Goal: Check status: Check status

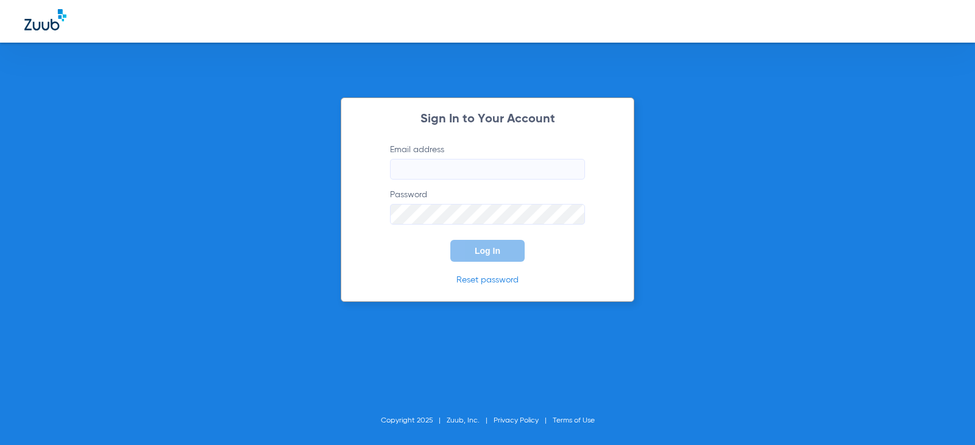
type input "[EMAIL_ADDRESS][DOMAIN_NAME]"
click at [487, 257] on button "Log In" at bounding box center [487, 251] width 74 height 22
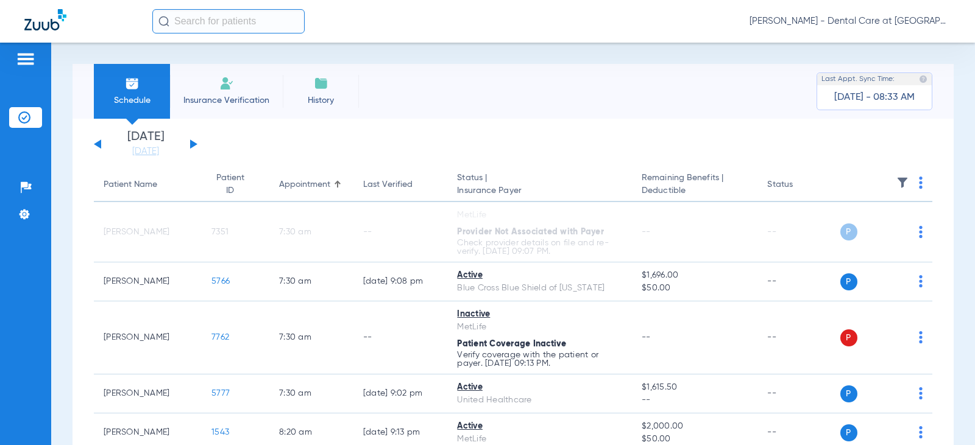
click at [205, 100] on span "Insurance Verification" at bounding box center [226, 100] width 94 height 12
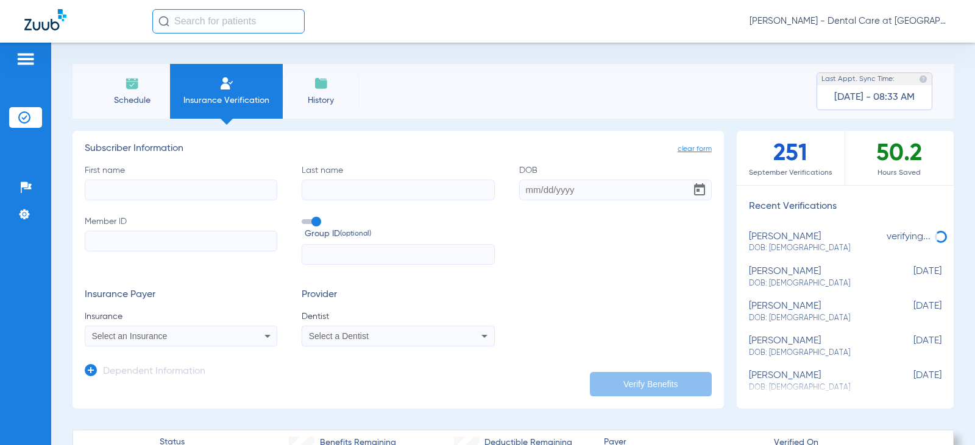
click at [121, 81] on li "Schedule" at bounding box center [132, 91] width 76 height 55
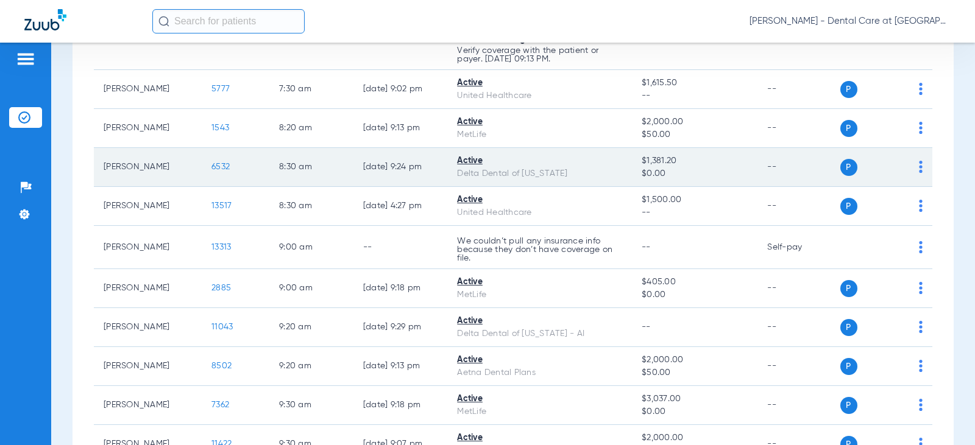
scroll to position [366, 0]
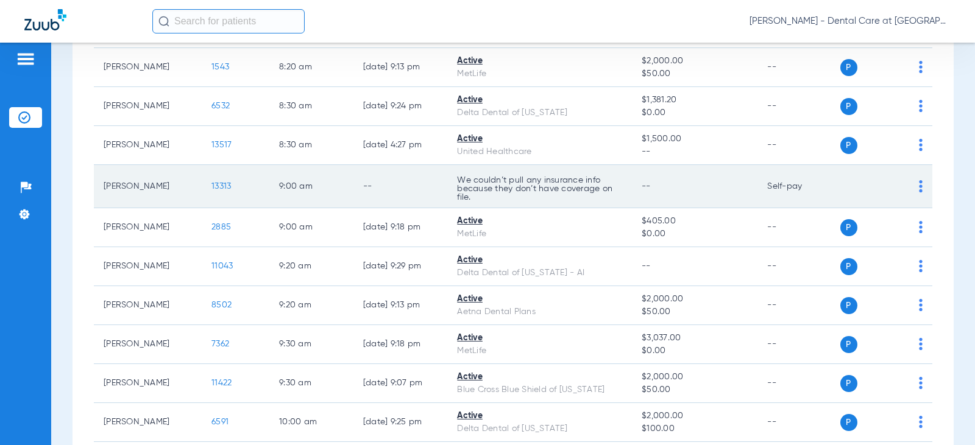
click at [449, 177] on td "We couldn’t pull any insurance info because they don’t have coverage on file." at bounding box center [539, 186] width 185 height 43
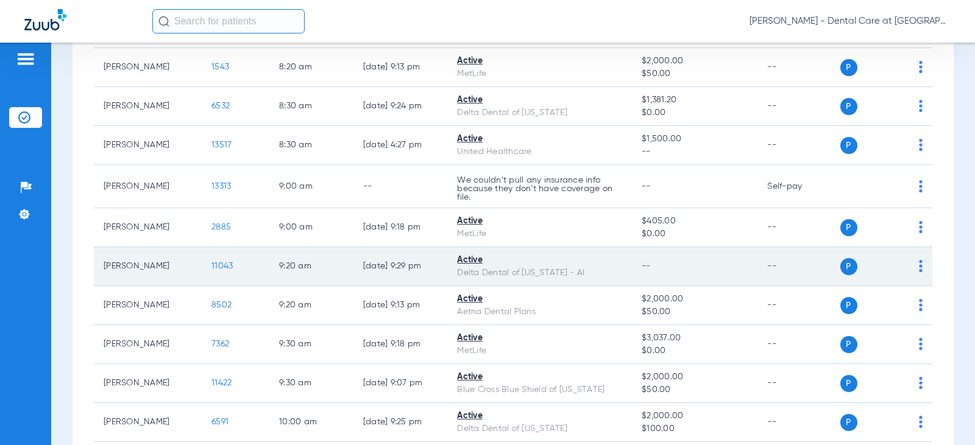
click at [583, 271] on div "Delta Dental of [US_STATE] - AI" at bounding box center [539, 273] width 165 height 13
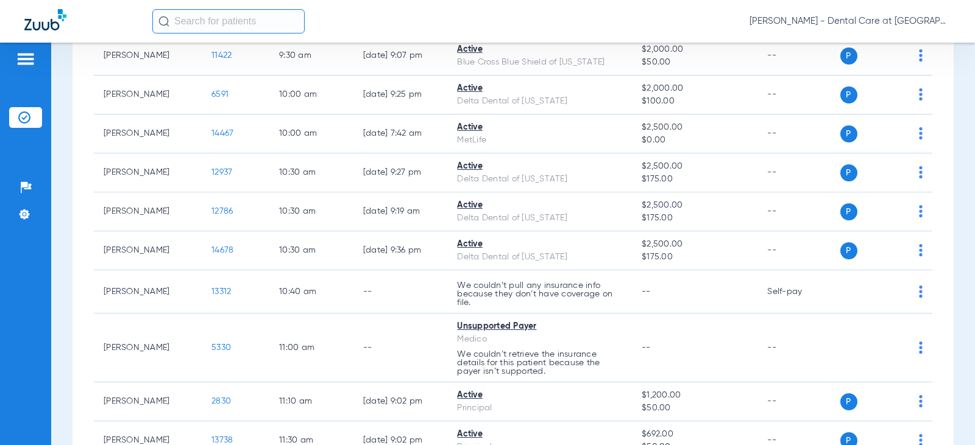
scroll to position [731, 0]
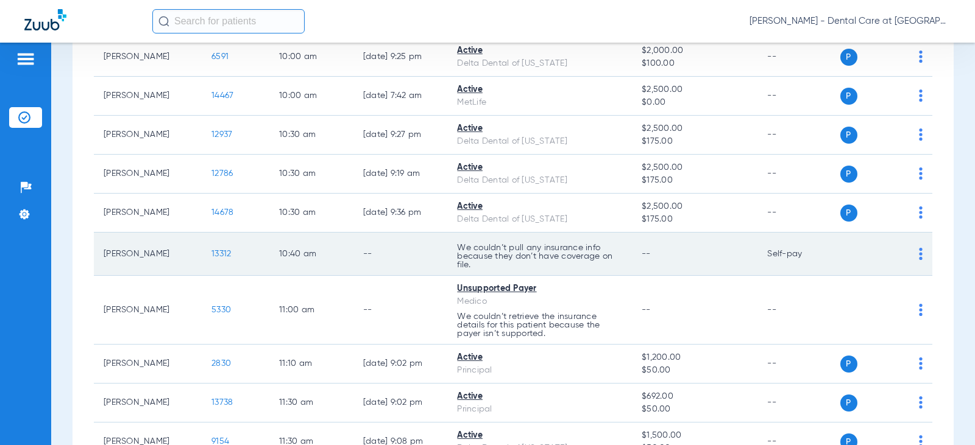
click at [294, 263] on td "10:40 AM" at bounding box center [311, 254] width 84 height 43
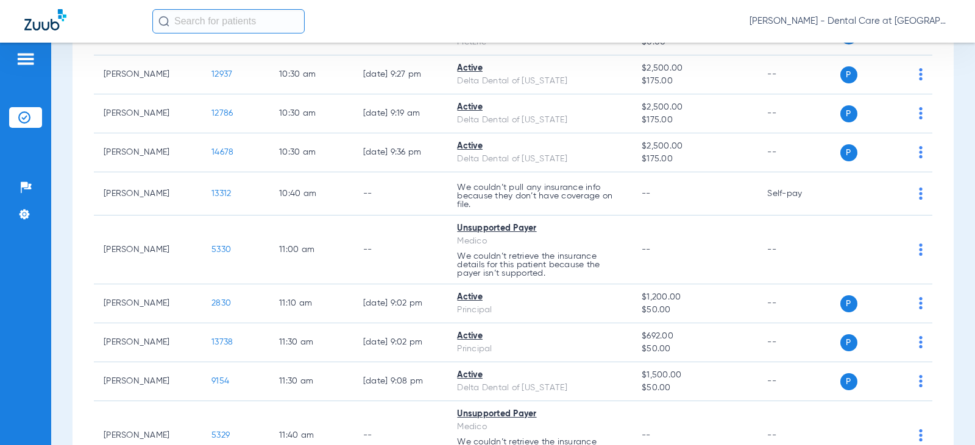
scroll to position [792, 0]
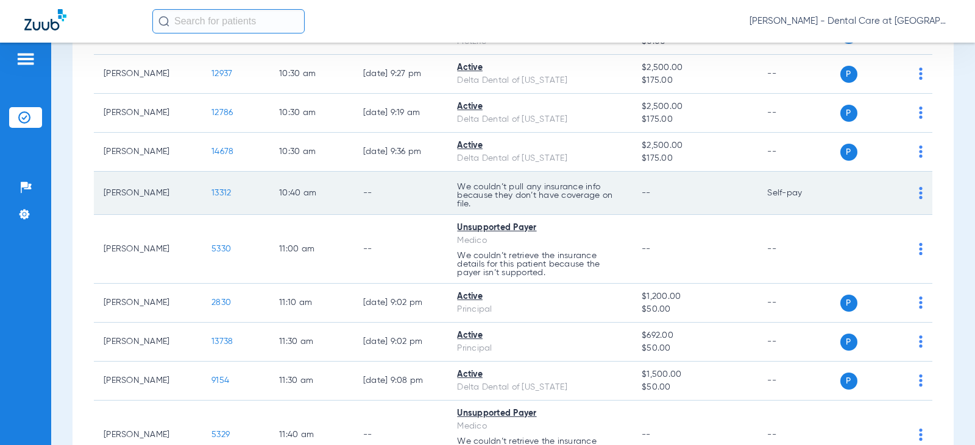
click at [282, 204] on td "10:40 AM" at bounding box center [311, 193] width 84 height 43
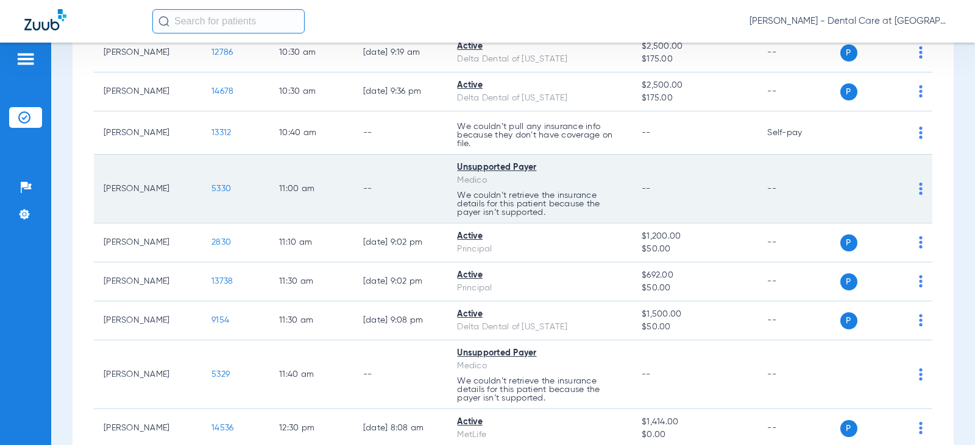
scroll to position [853, 0]
click at [280, 196] on td "11:00 AM" at bounding box center [311, 188] width 84 height 69
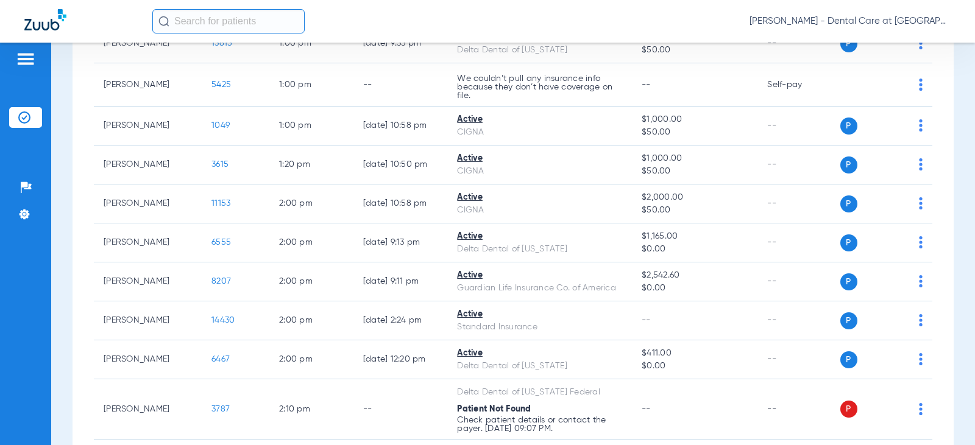
scroll to position [1402, 0]
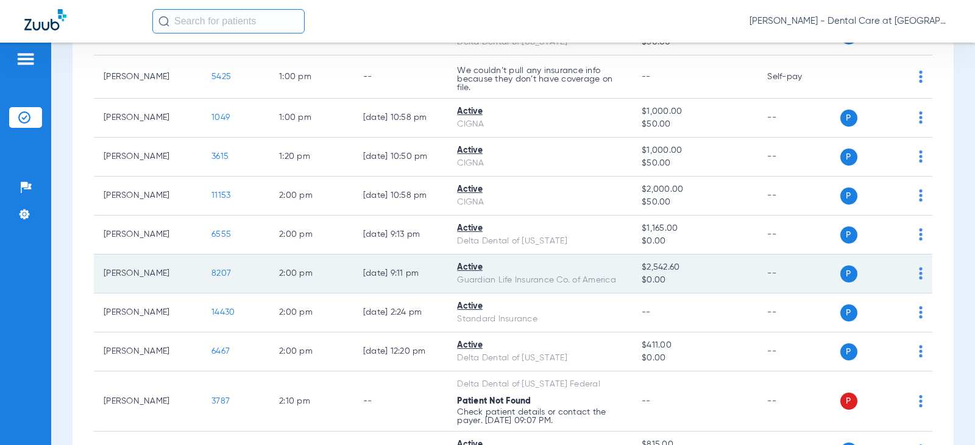
click at [180, 275] on td "[PERSON_NAME]" at bounding box center [148, 274] width 108 height 39
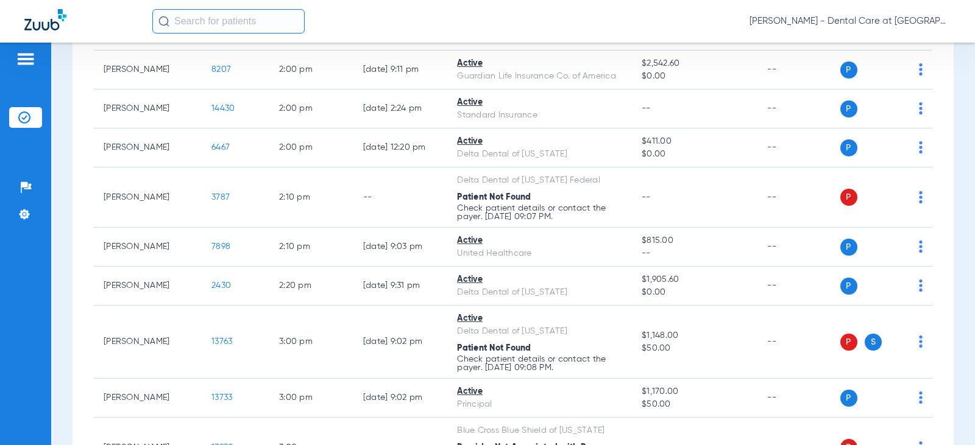
scroll to position [1563, 0]
